Goal: Information Seeking & Learning: Learn about a topic

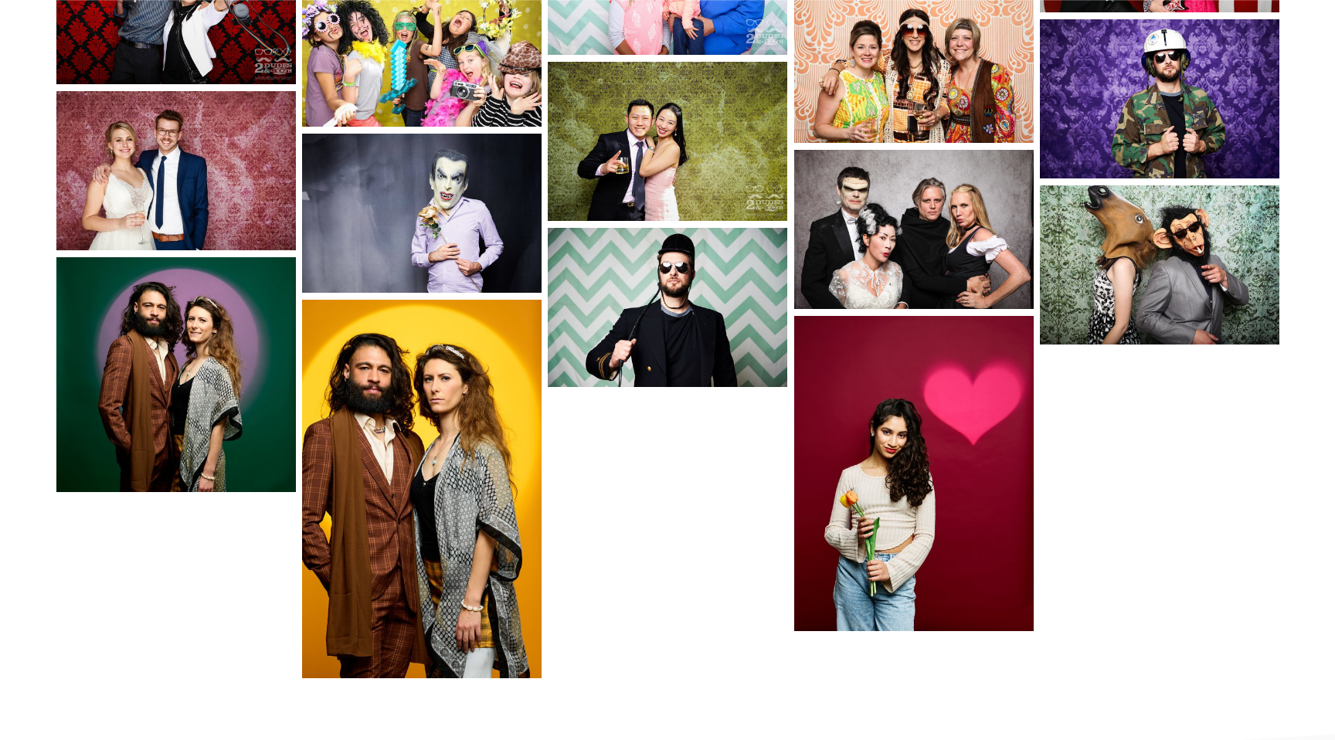
scroll to position [2685, 0]
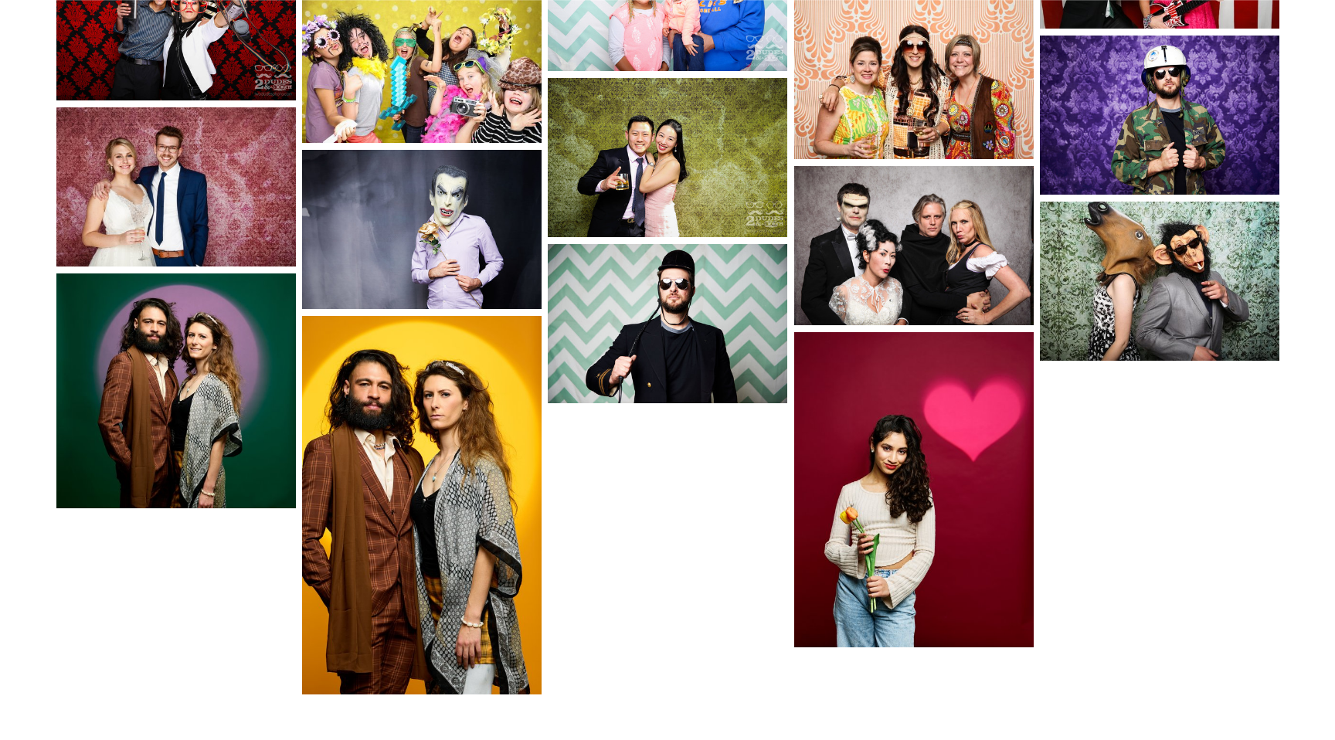
click at [466, 421] on img at bounding box center [422, 505] width 240 height 379
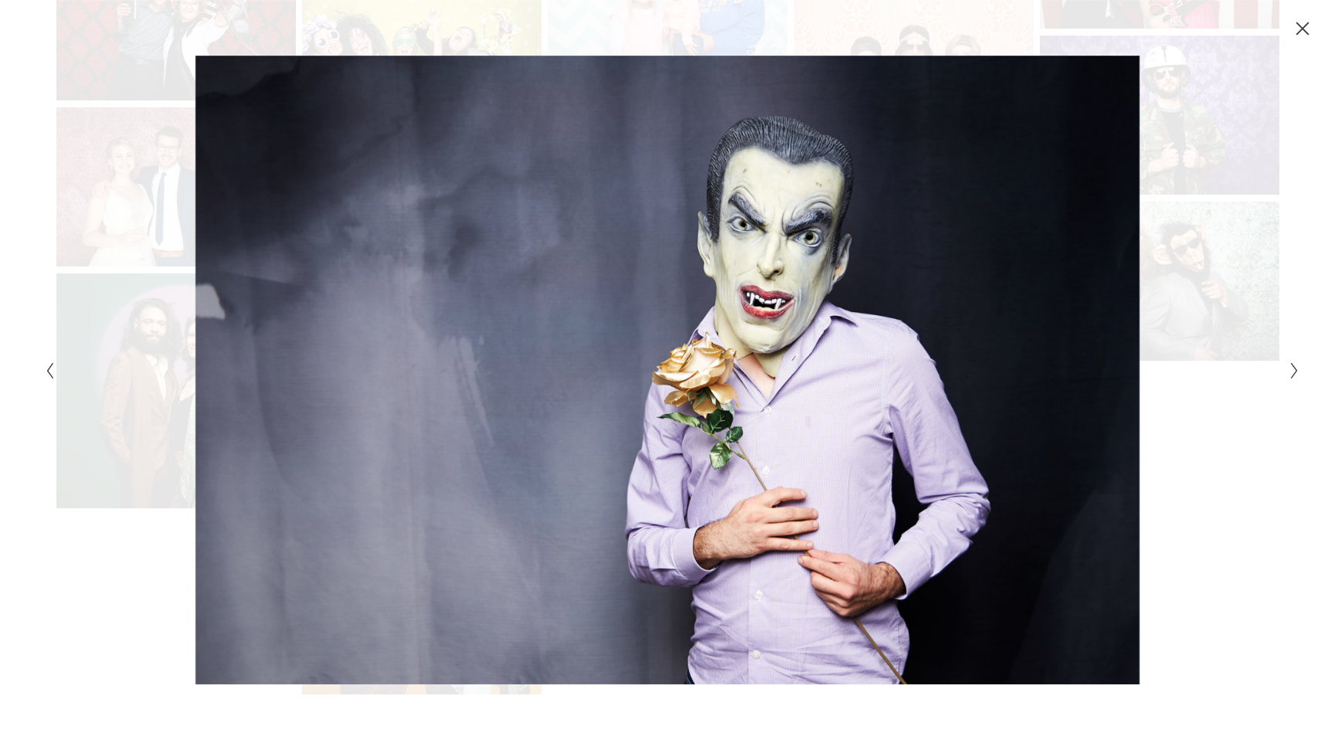
click at [260, 85] on div "Gallery" at bounding box center [354, 370] width 628 height 629
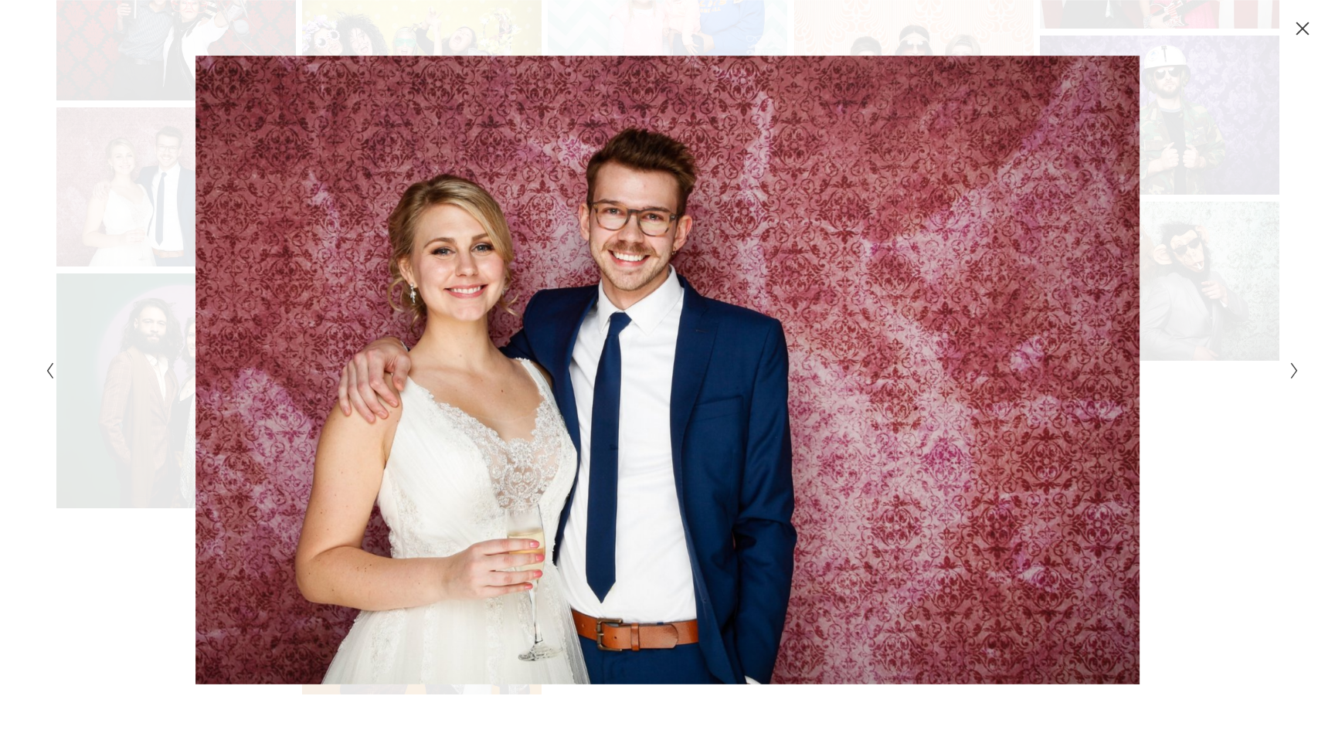
click at [386, 48] on div "Gallery" at bounding box center [667, 370] width 1335 height 740
click at [1305, 30] on icon "Close" at bounding box center [1303, 28] width 12 height 12
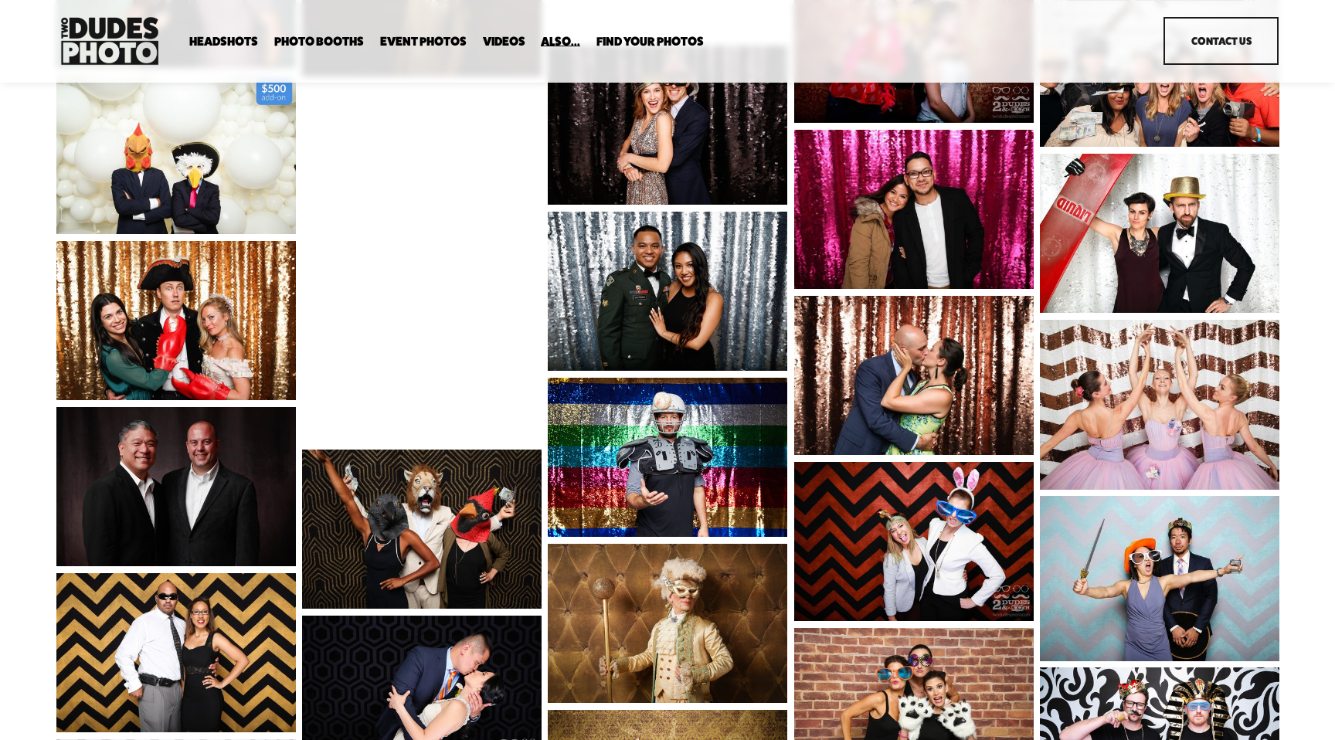
scroll to position [1720, 0]
